Goal: Task Accomplishment & Management: Manage account settings

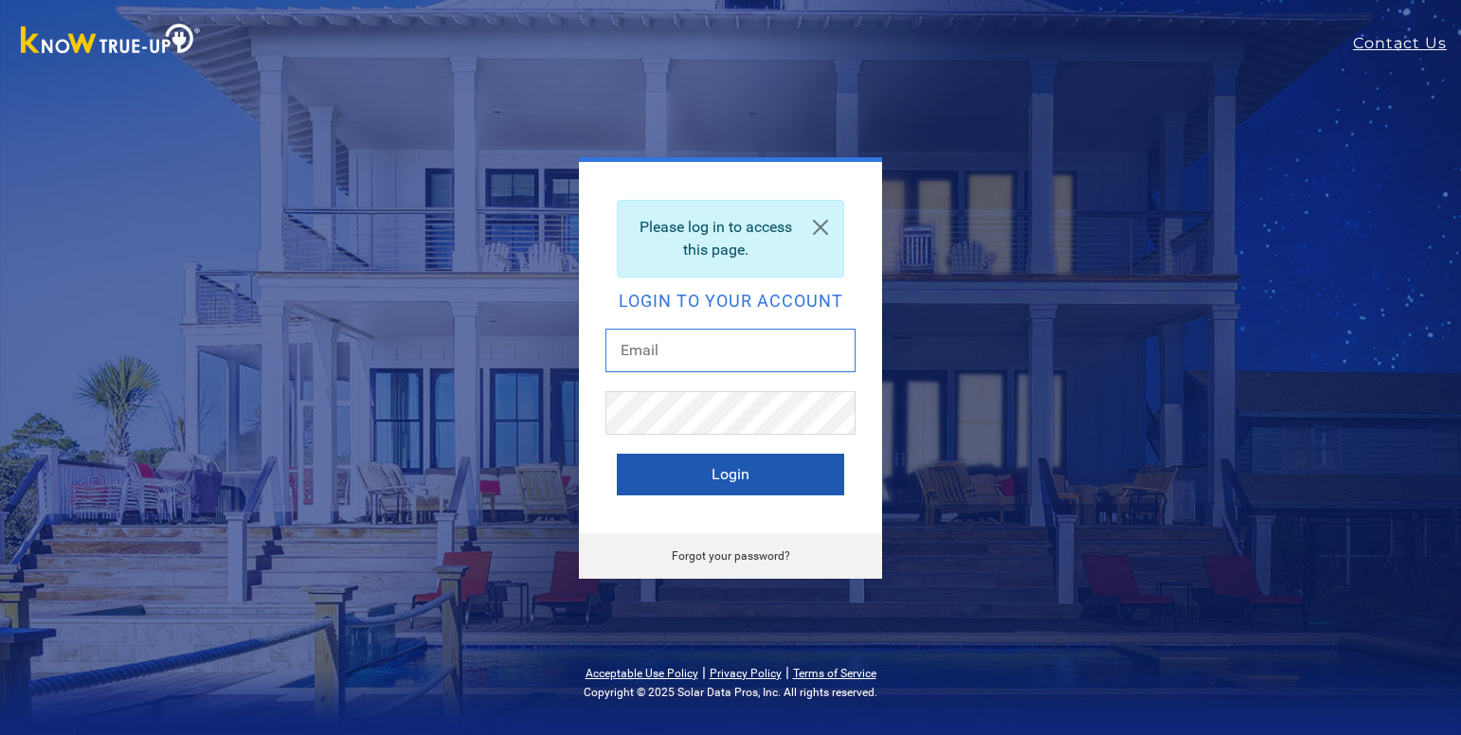
type input "[EMAIL_ADDRESS][DOMAIN_NAME]"
click at [769, 480] on button "Login" at bounding box center [730, 475] width 227 height 42
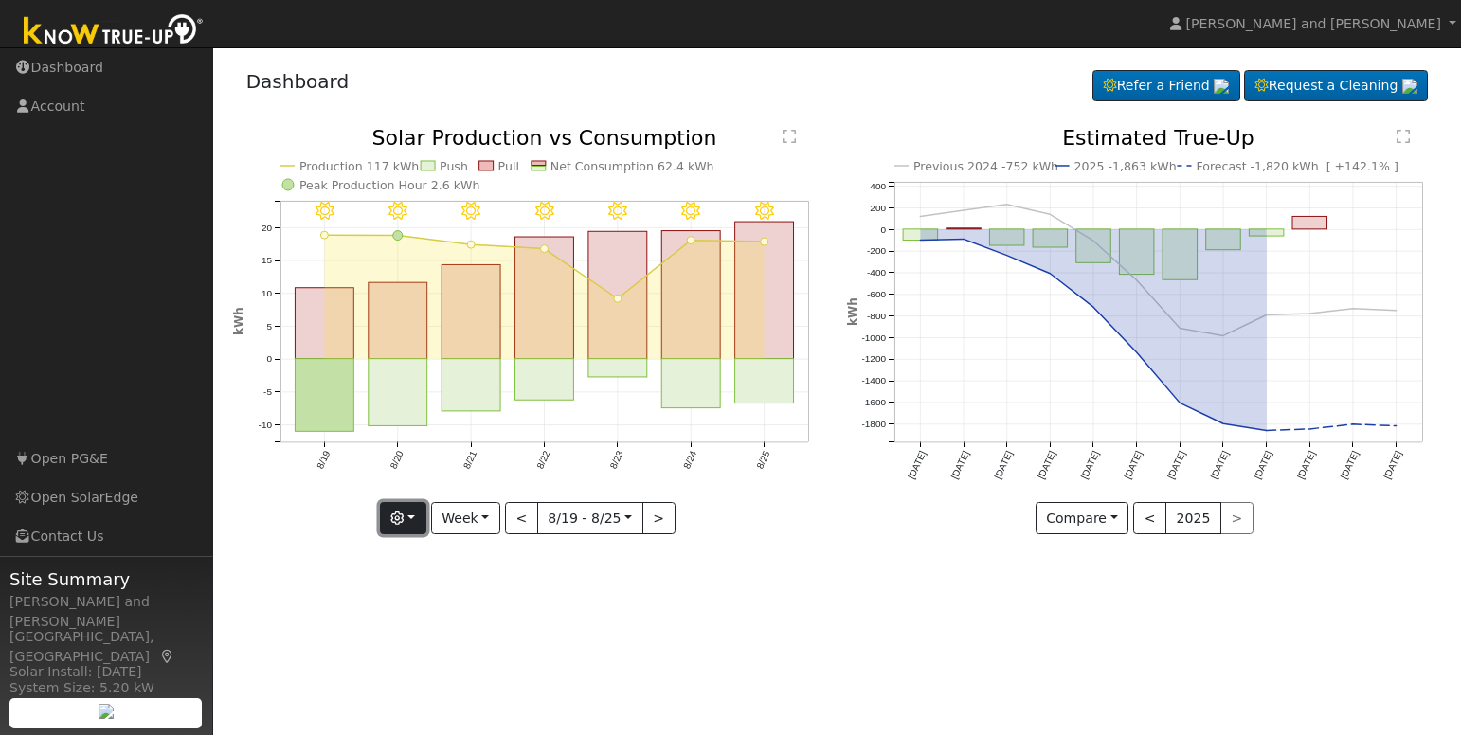
click at [395, 521] on button "button" at bounding box center [403, 518] width 46 height 32
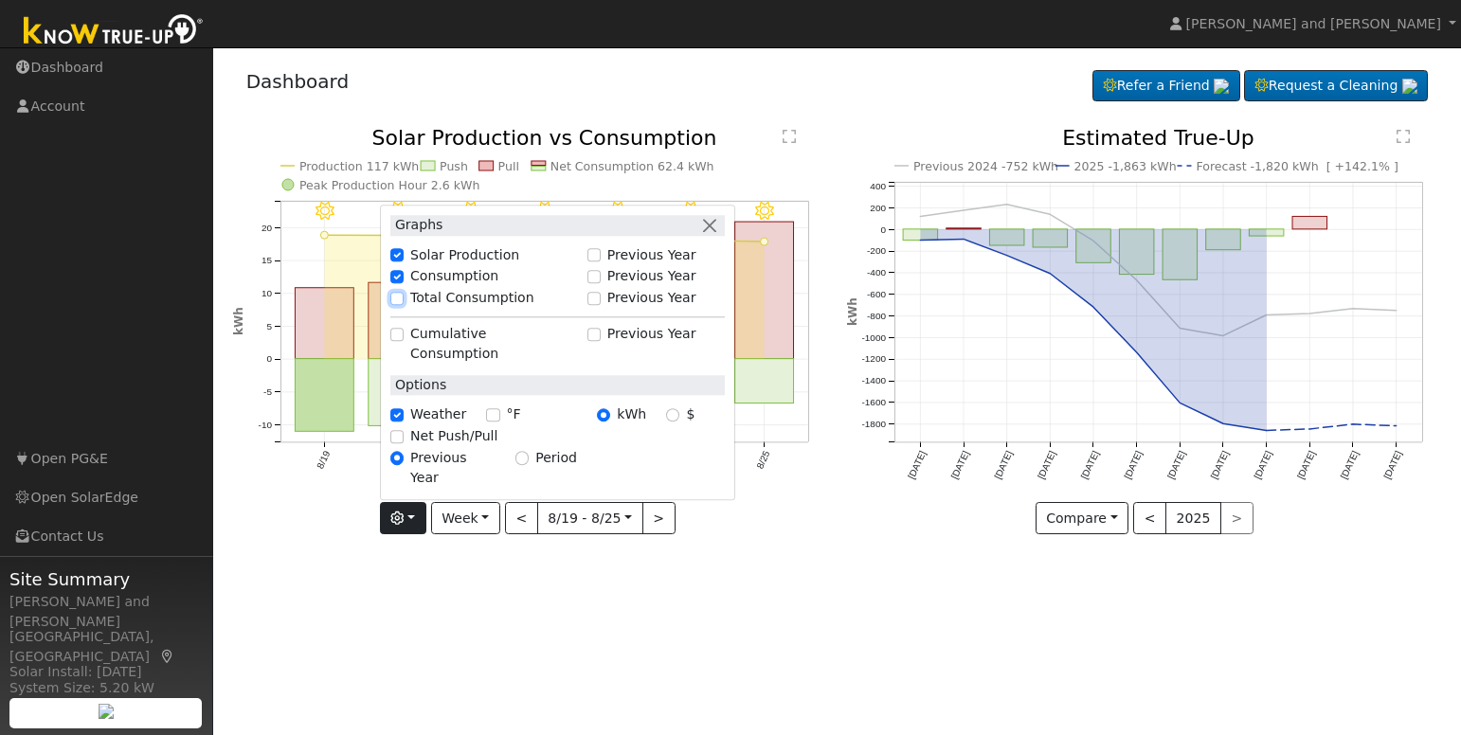
click at [404, 305] on input "Total Consumption" at bounding box center [396, 298] width 13 height 13
checkbox input "true"
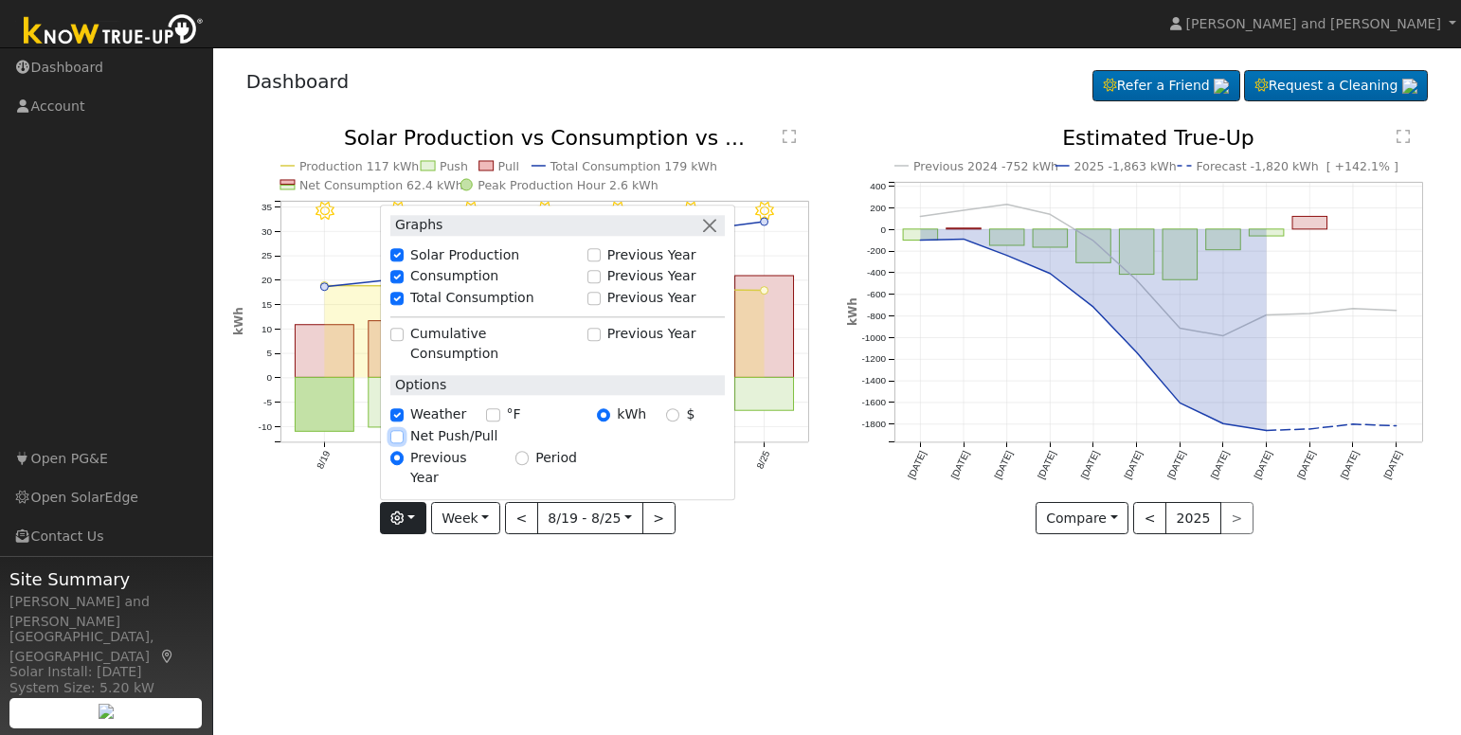
click at [402, 444] on input "Net Push/Pull" at bounding box center [396, 436] width 13 height 13
checkbox input "true"
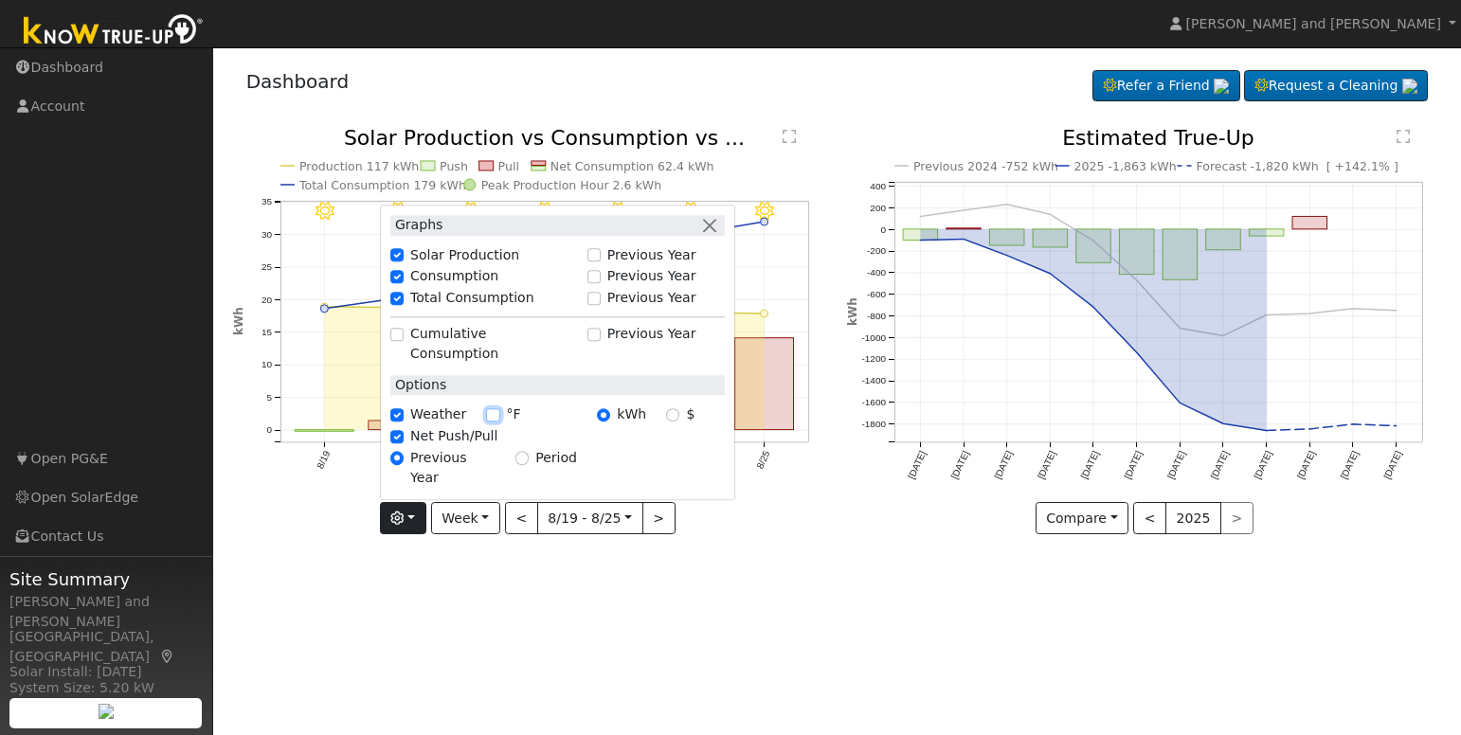
click at [493, 422] on input "°F" at bounding box center [492, 414] width 13 height 13
checkbox input "true"
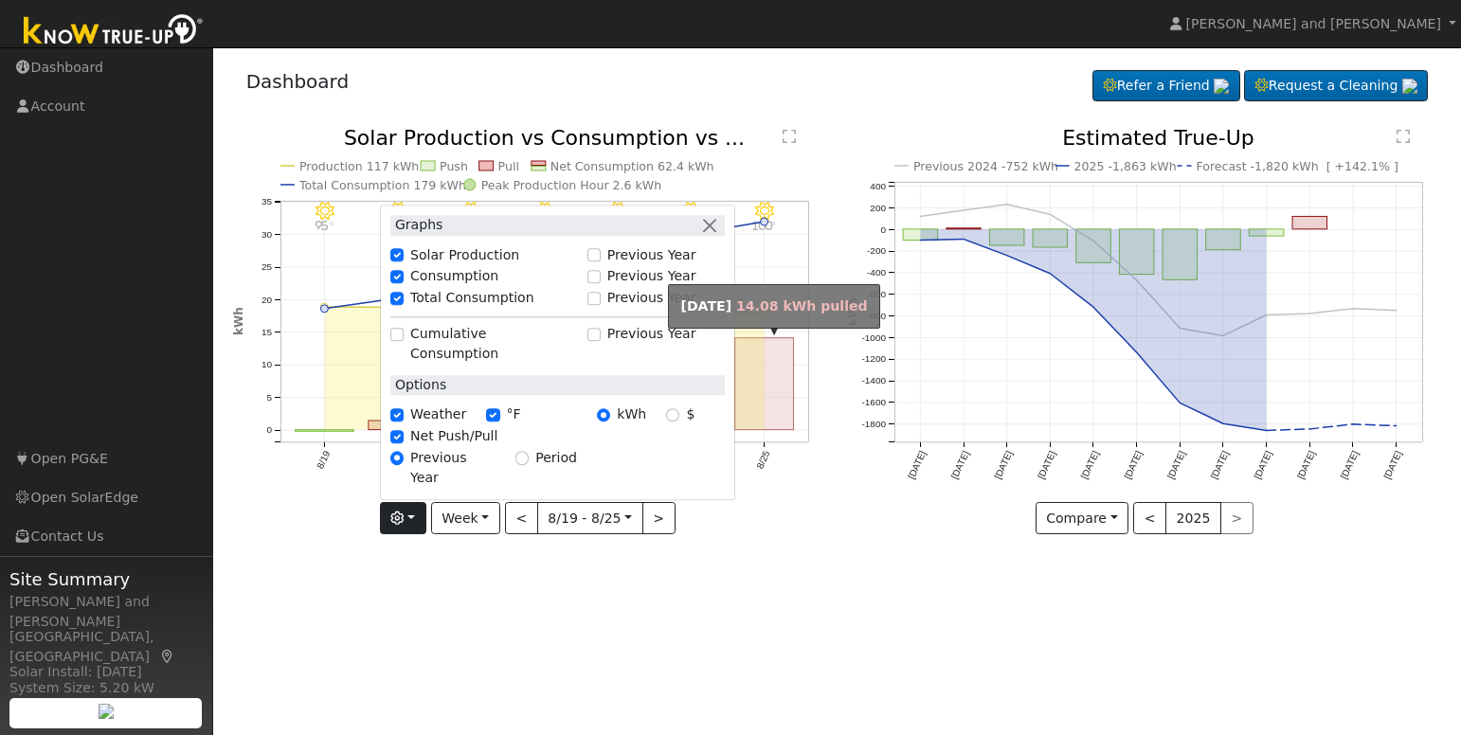
click at [785, 422] on rect "onclick=""" at bounding box center [764, 384] width 59 height 92
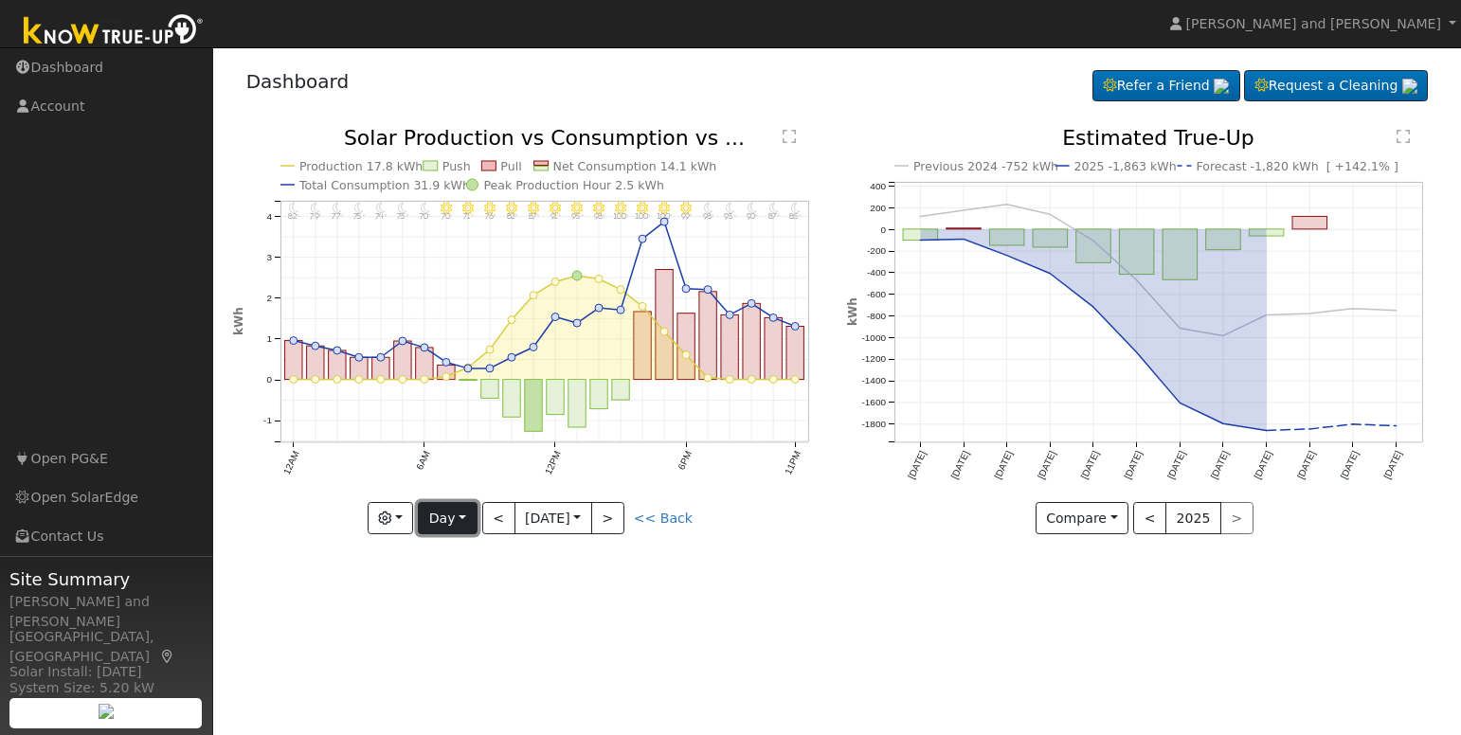
click at [450, 529] on button "Day" at bounding box center [447, 518] width 59 height 32
click at [463, 589] on link "Week" at bounding box center [485, 584] width 132 height 27
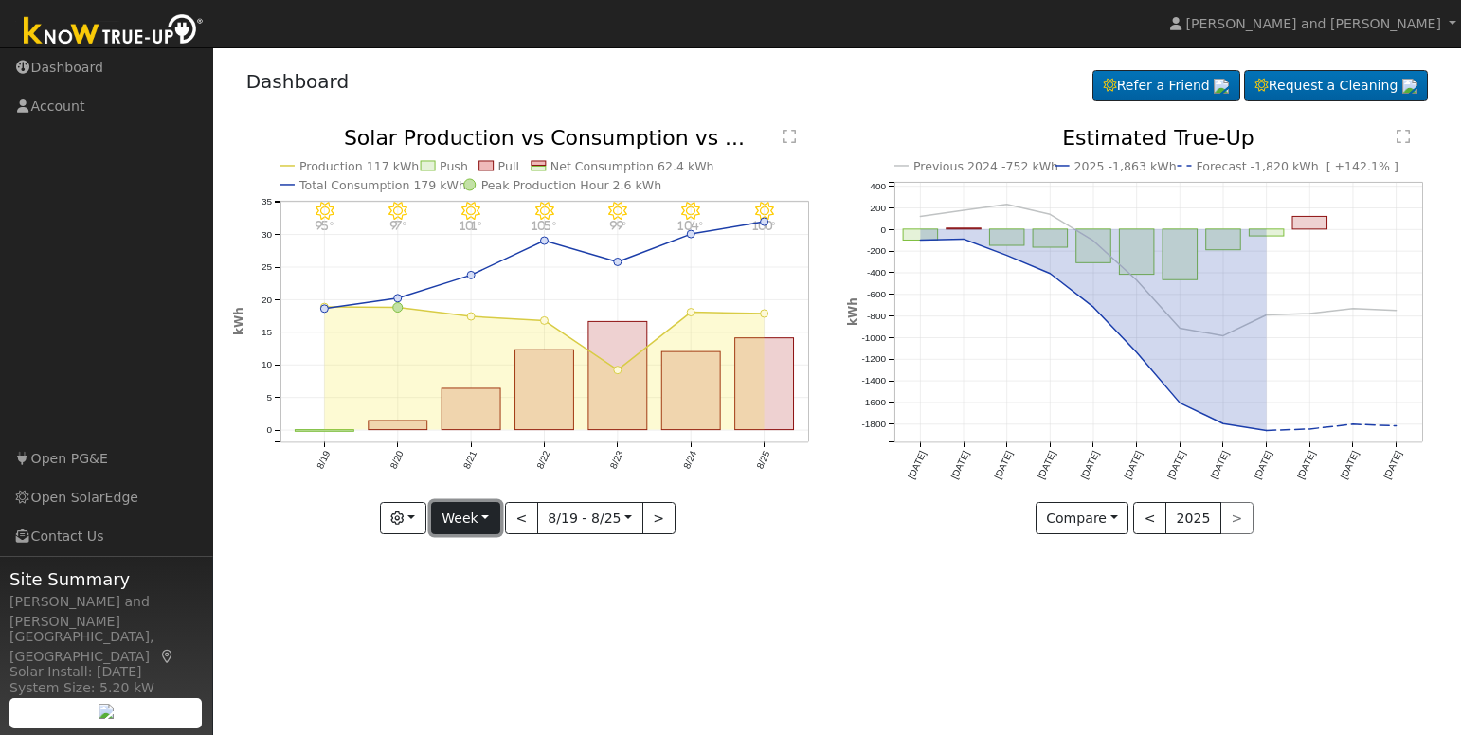
click at [451, 520] on button "Week" at bounding box center [465, 518] width 69 height 32
click at [457, 556] on link "Day" at bounding box center [498, 557] width 132 height 27
type input "[DATE]"
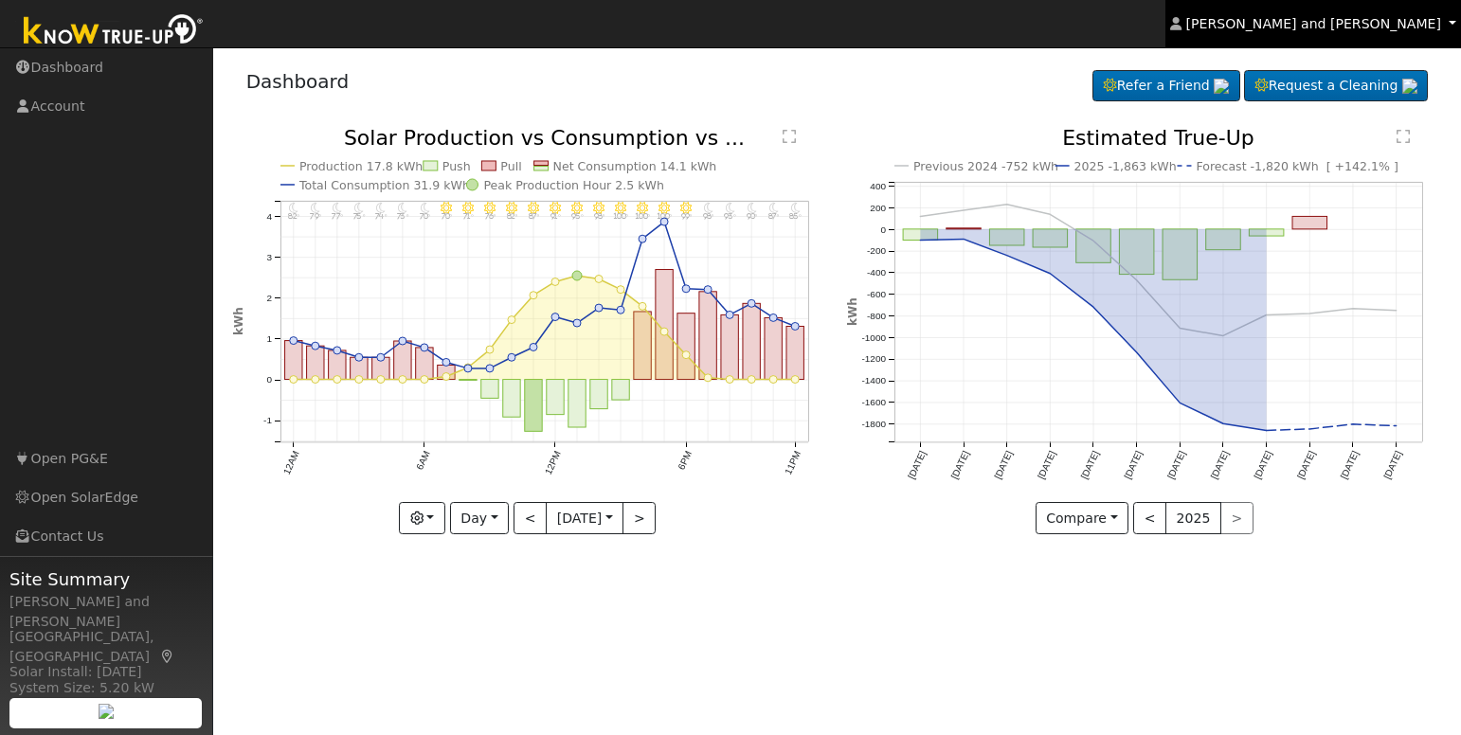
click at [1441, 30] on span "[PERSON_NAME] and [PERSON_NAME]" at bounding box center [1314, 23] width 255 height 15
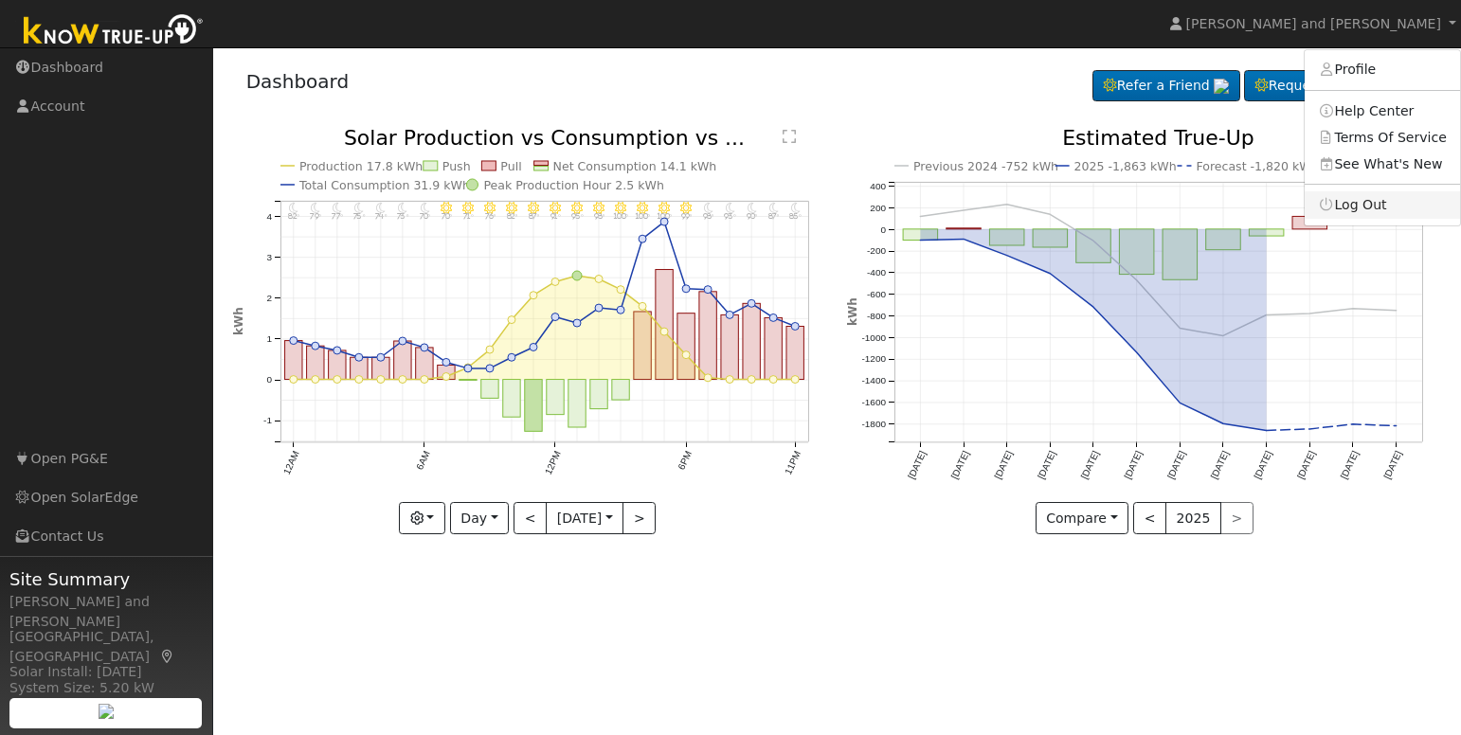
click at [1368, 203] on link "Log Out" at bounding box center [1382, 204] width 155 height 27
